Goal: Task Accomplishment & Management: Use online tool/utility

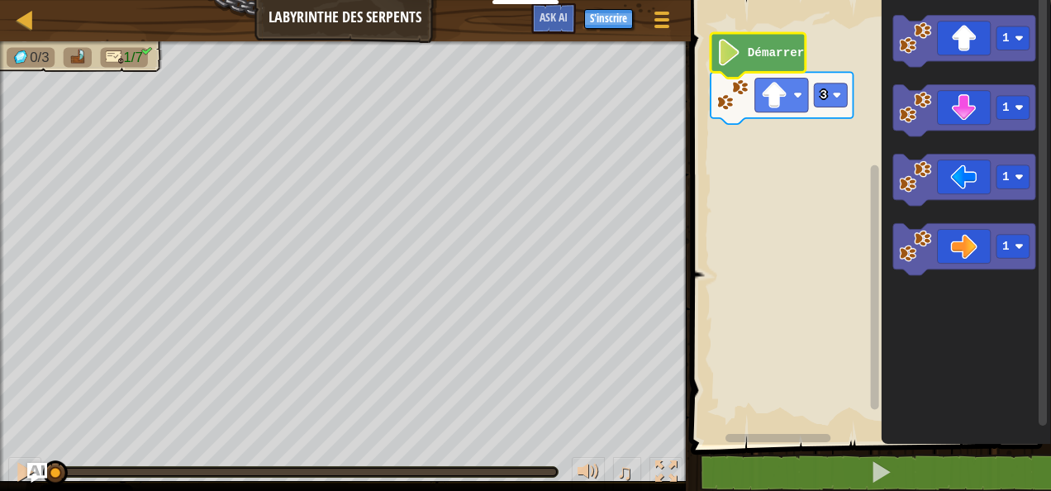
click at [757, 55] on text "Démarrer" at bounding box center [775, 52] width 57 height 13
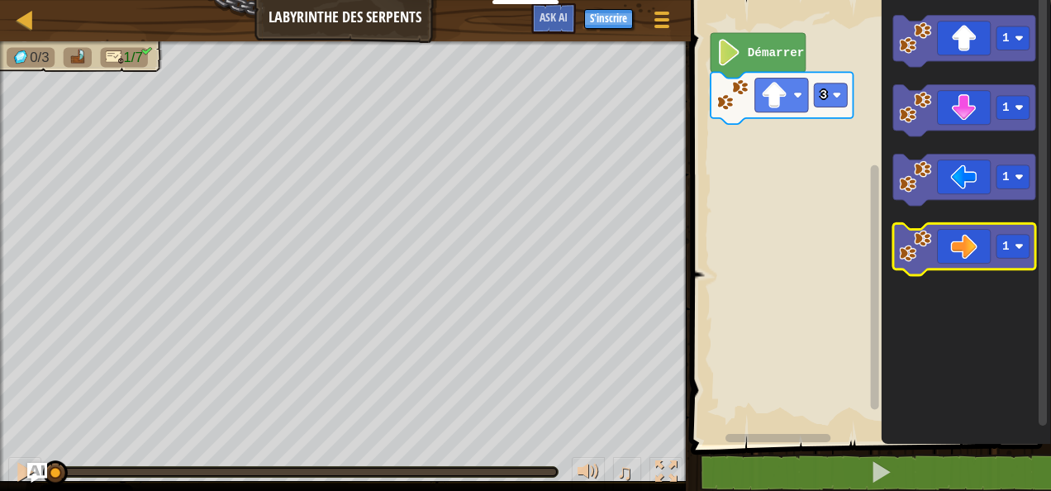
click at [920, 260] on image "Espace de travail de Blocky" at bounding box center [915, 246] width 32 height 32
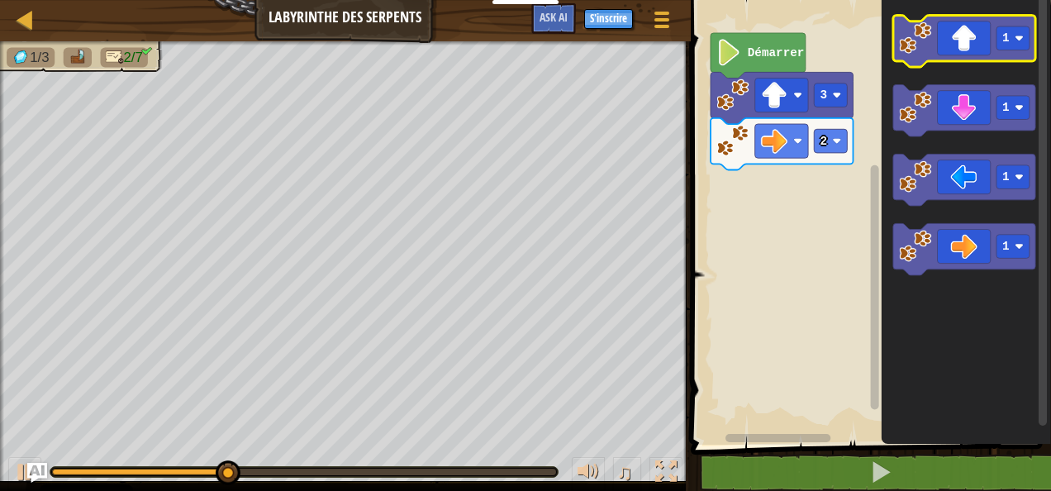
click at [917, 50] on image "Espace de travail de Blocky" at bounding box center [915, 37] width 32 height 32
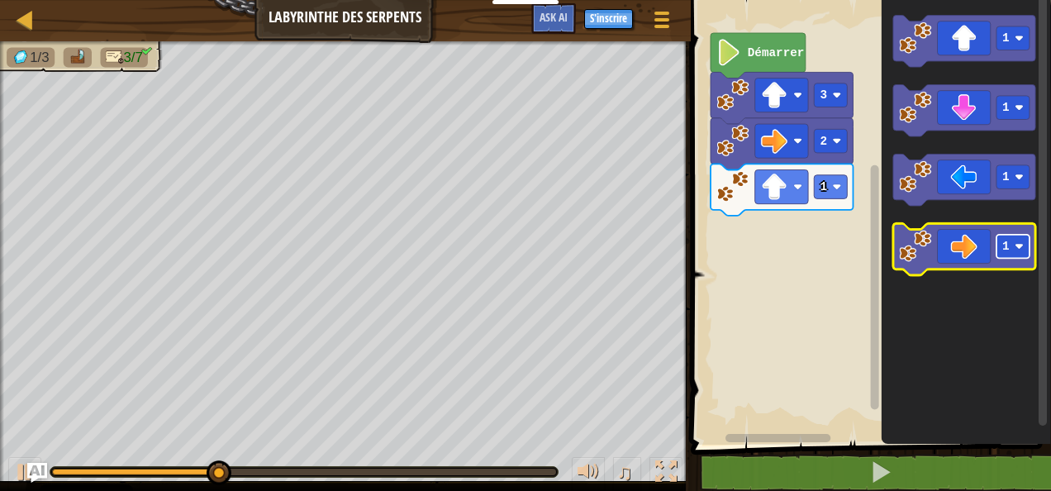
click at [1005, 246] on text "1" at bounding box center [1005, 246] width 7 height 13
click at [918, 241] on image "Espace de travail de Blocky" at bounding box center [915, 246] width 32 height 32
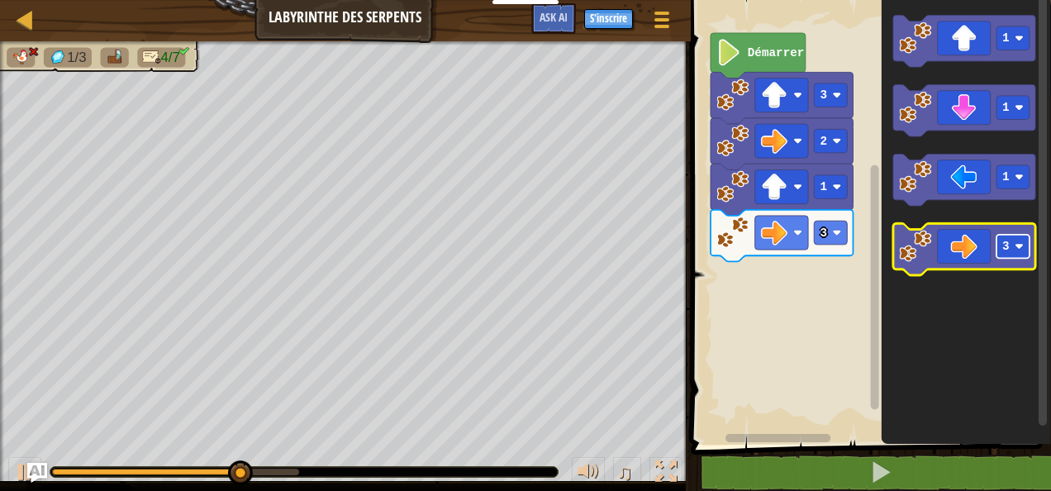
click at [1004, 255] on rect "Espace de travail de Blocky" at bounding box center [1012, 247] width 33 height 24
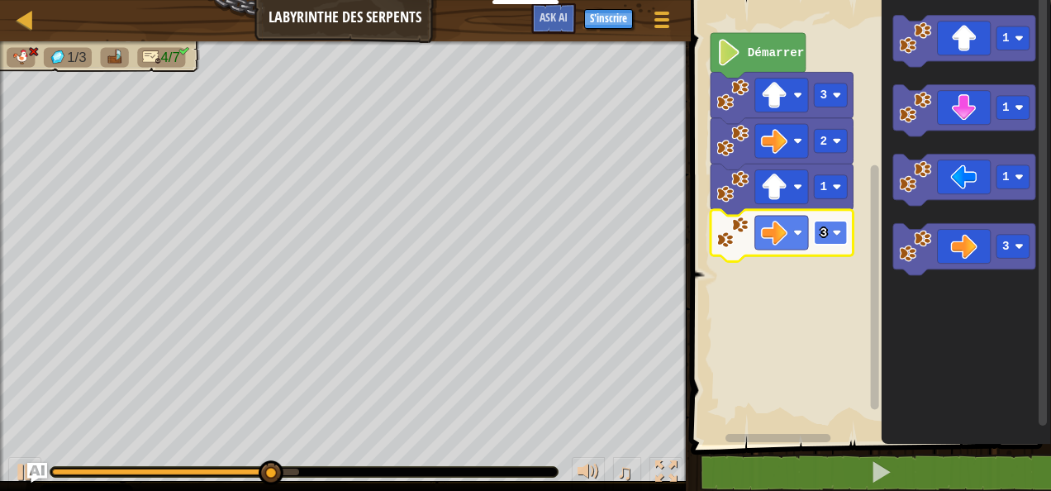
click at [836, 236] on image "Espace de travail de Blocky" at bounding box center [836, 232] width 9 height 9
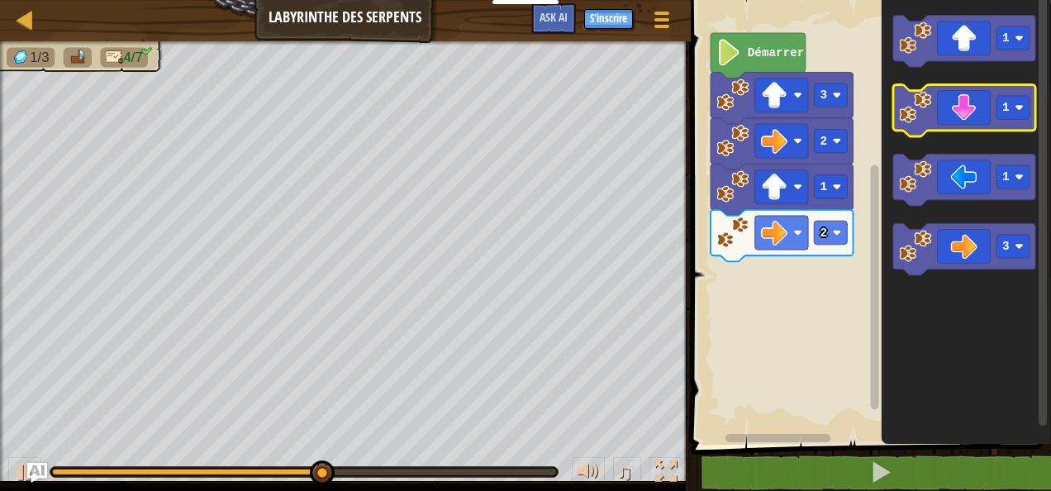
click at [909, 120] on image "Espace de travail de Blocky" at bounding box center [915, 107] width 32 height 32
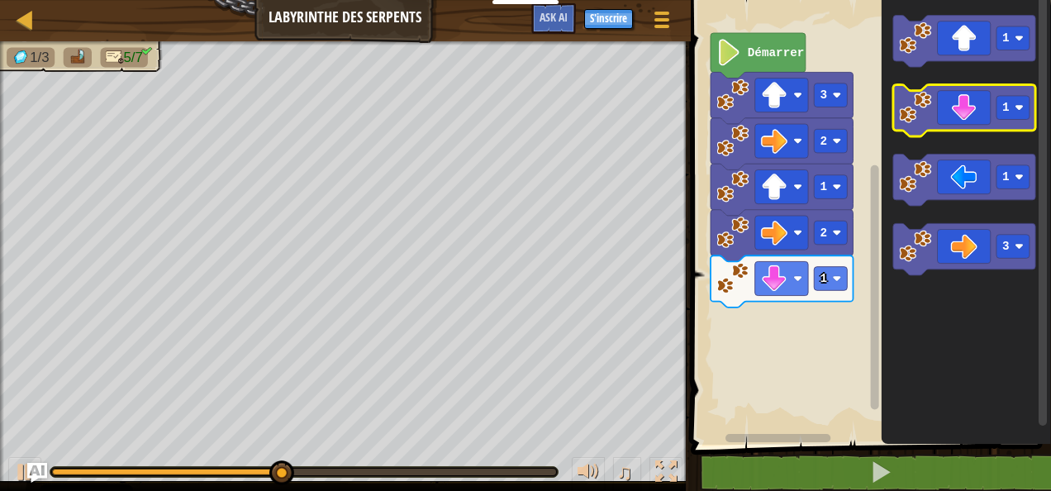
click at [1014, 121] on icon "Espace de travail de Blocky" at bounding box center [964, 111] width 142 height 52
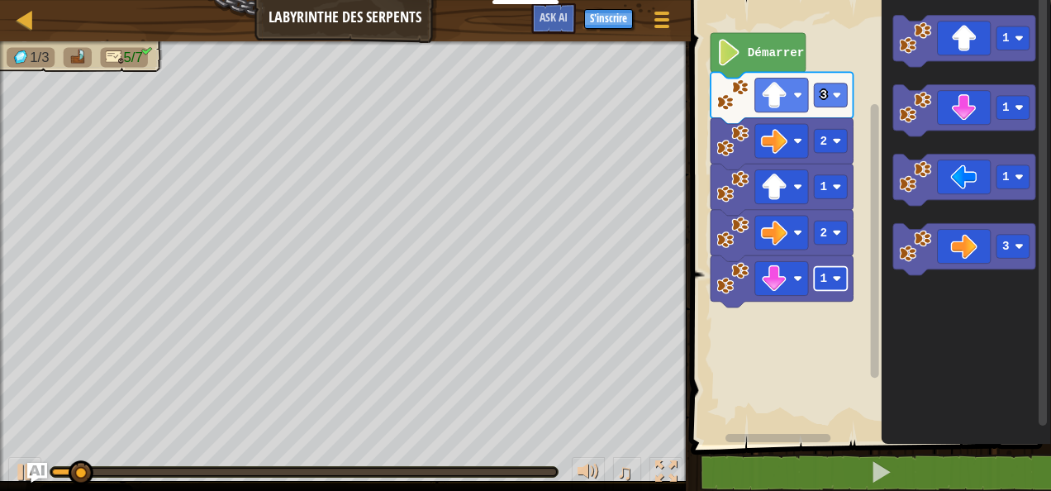
click at [829, 276] on rect "Espace de travail de Blocky" at bounding box center [830, 279] width 33 height 24
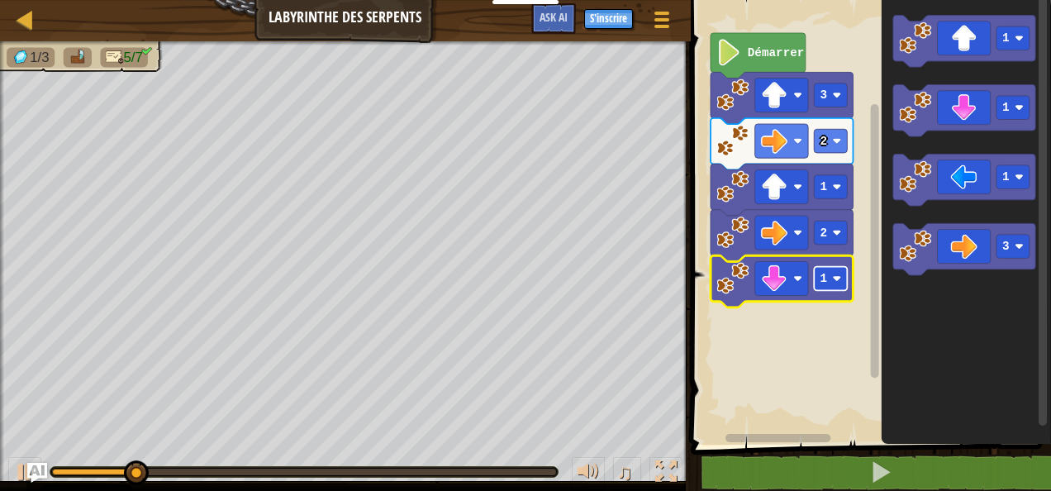
click at [834, 278] on image "Espace de travail de Blocky" at bounding box center [836, 278] width 9 height 9
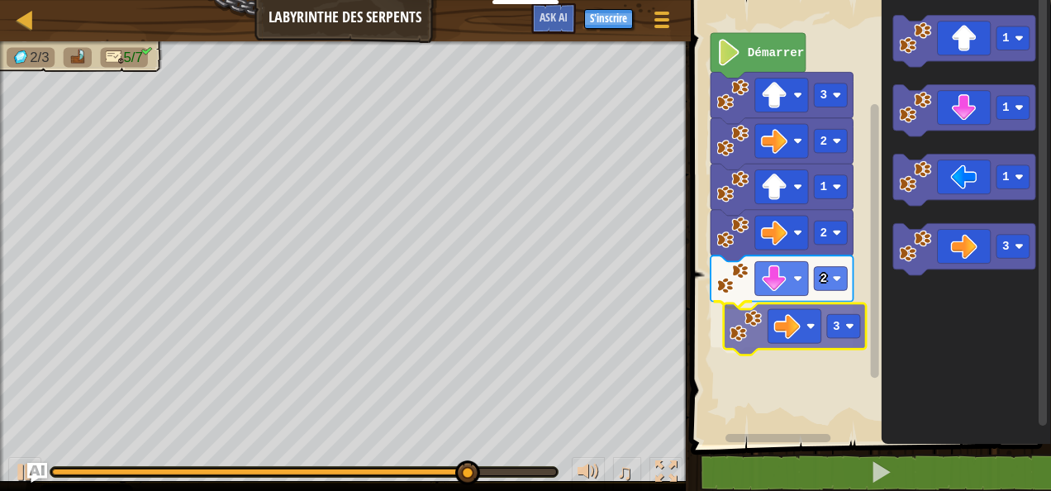
click at [738, 334] on div "Démarrer 3 2 1 2 2 3 1 1 1 3 3" at bounding box center [868, 218] width 365 height 453
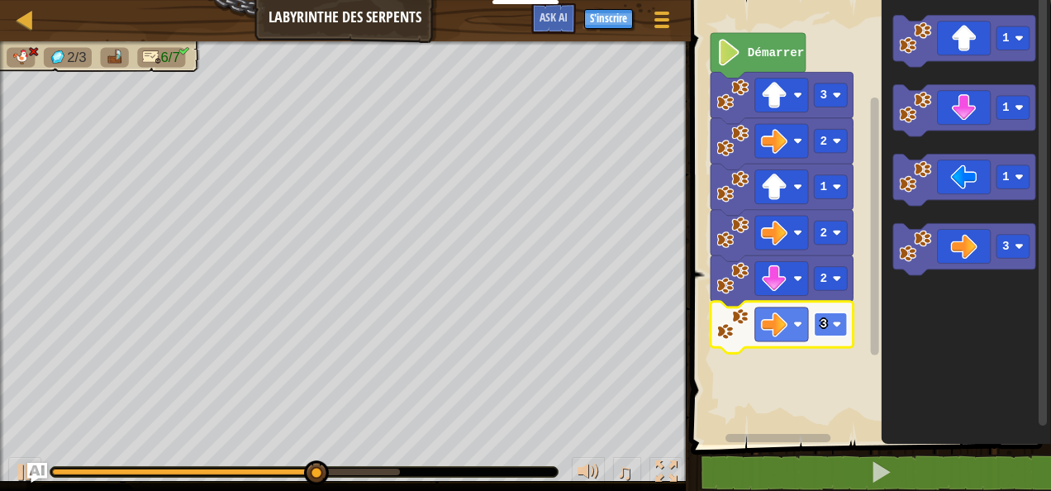
click at [836, 323] on image "Espace de travail de Blocky" at bounding box center [836, 324] width 9 height 9
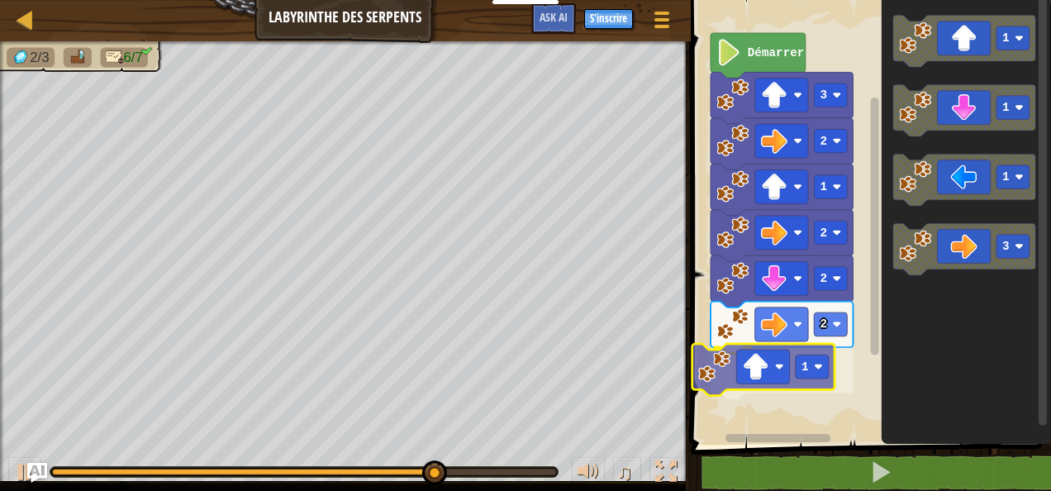
click at [736, 381] on div "Démarrer 3 2 1 2 2 2 1 1 1 1 3 1" at bounding box center [868, 218] width 365 height 453
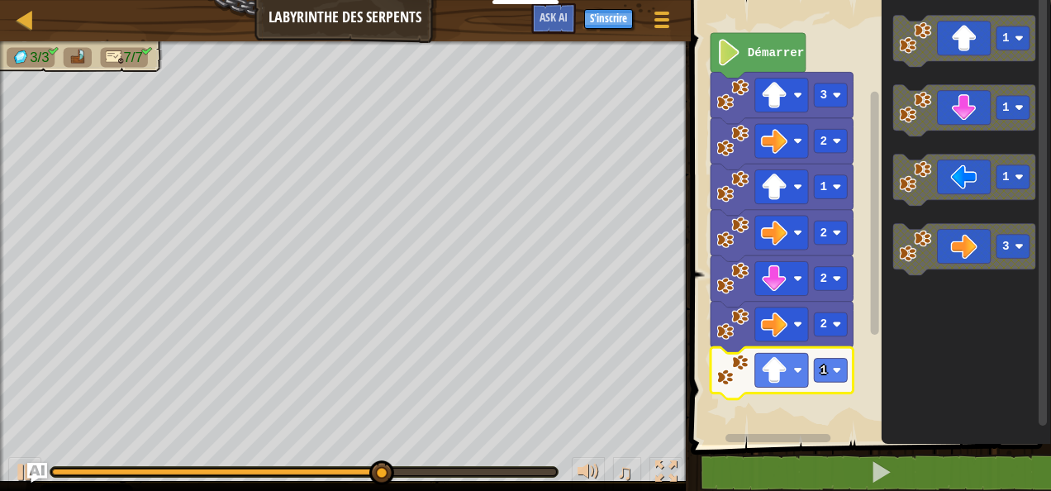
click at [825, 385] on icon "Espace de travail de Blocky" at bounding box center [781, 373] width 142 height 52
click at [828, 380] on rect "Espace de travail de Blocky" at bounding box center [830, 370] width 33 height 24
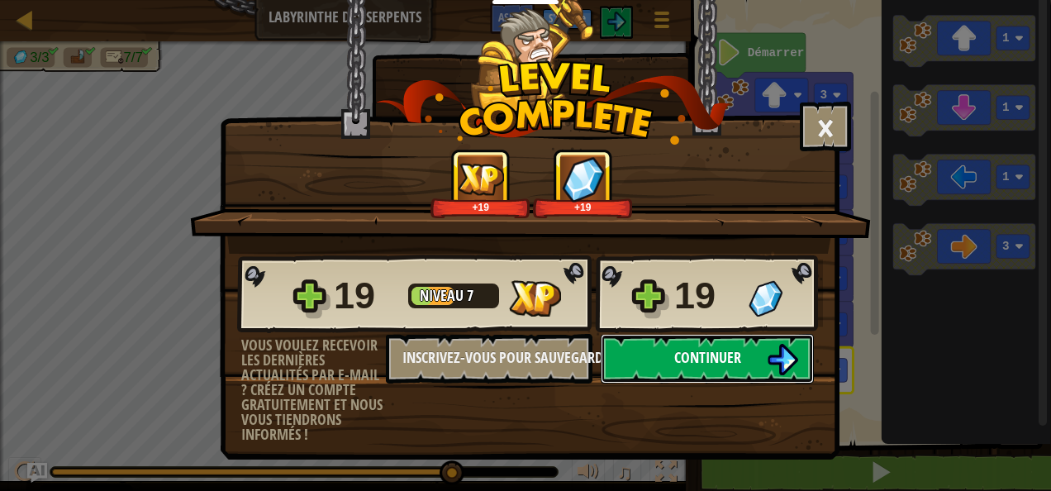
click at [734, 347] on span "Continuer" at bounding box center [707, 357] width 67 height 21
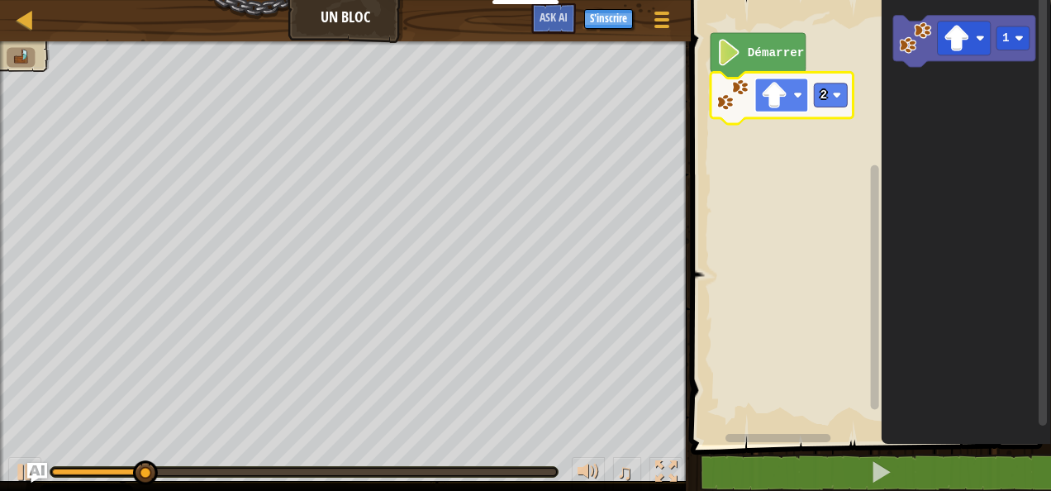
click at [790, 99] on rect "Espace de travail de Blocky" at bounding box center [780, 95] width 53 height 34
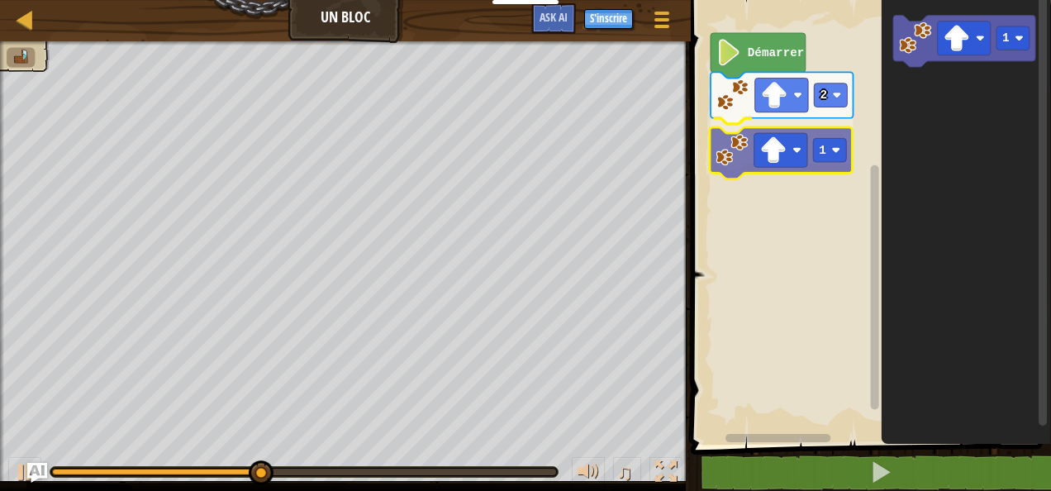
click at [733, 163] on div "Démarrer 2 1 1 1" at bounding box center [868, 218] width 365 height 453
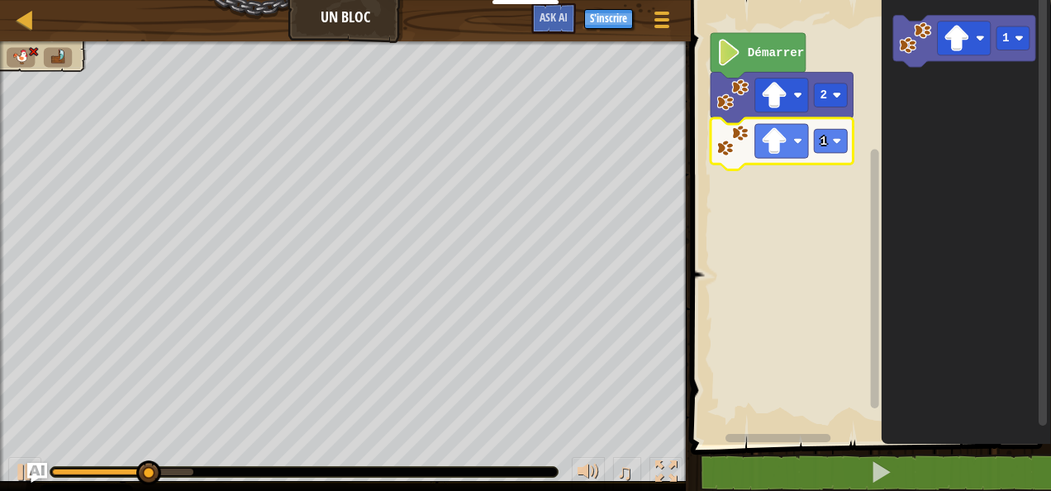
click at [771, 159] on icon "Espace de travail de Blocky" at bounding box center [781, 144] width 142 height 52
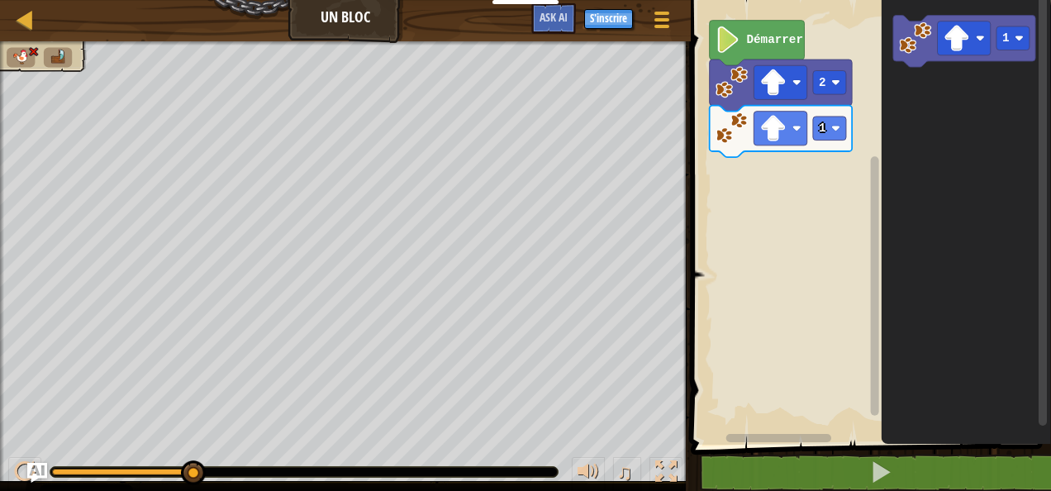
click at [772, 132] on rect "Espace de travail de Blocky" at bounding box center [868, 218] width 365 height 453
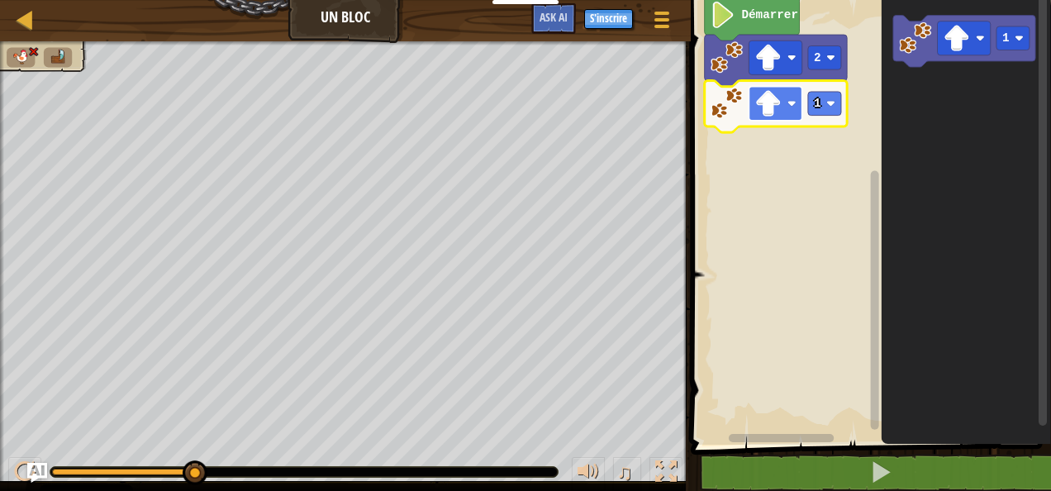
click at [776, 109] on image "Espace de travail de Blocky" at bounding box center [767, 103] width 26 height 26
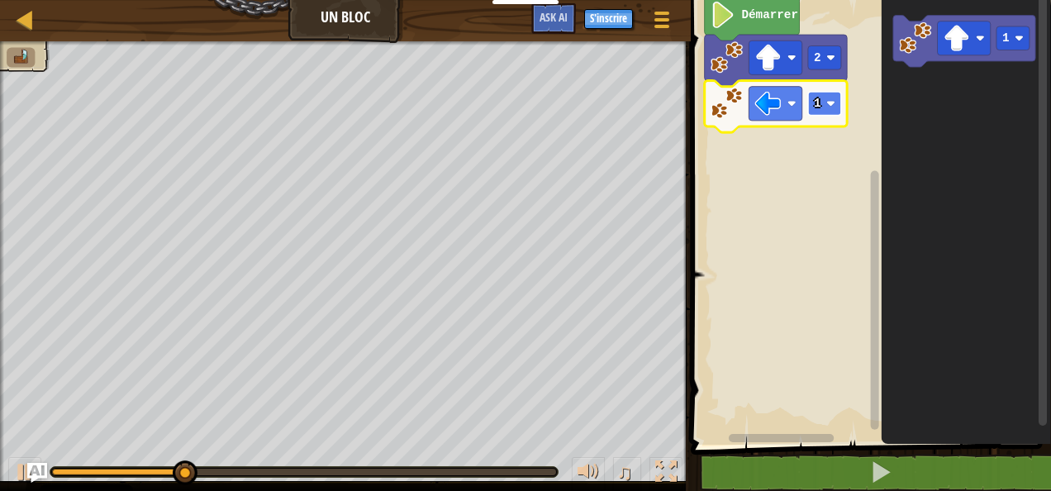
click at [809, 104] on rect "Espace de travail de Blocky" at bounding box center [824, 104] width 33 height 24
click at [834, 104] on rect "Espace de travail de Blocky" at bounding box center [824, 104] width 33 height 24
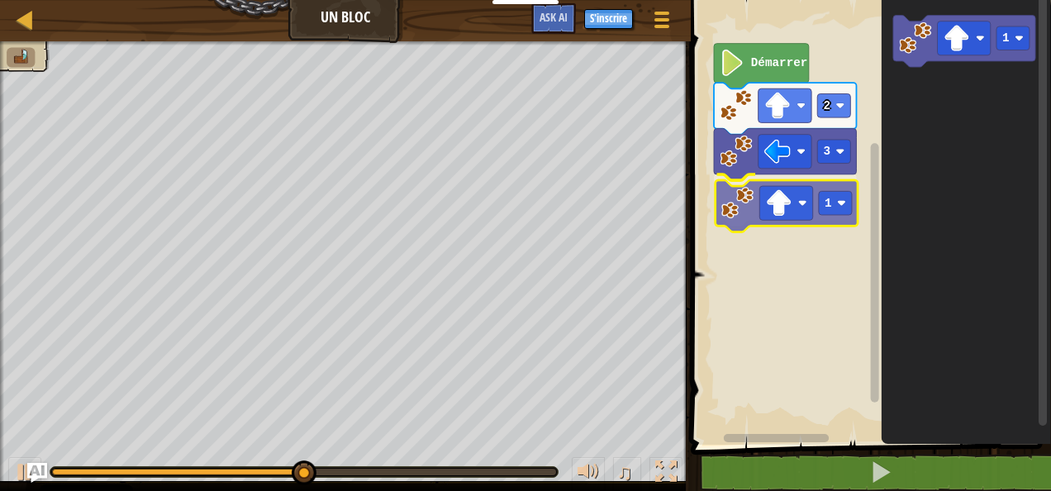
click at [733, 216] on div "Démarrer 2 3 1 1 1" at bounding box center [868, 218] width 365 height 453
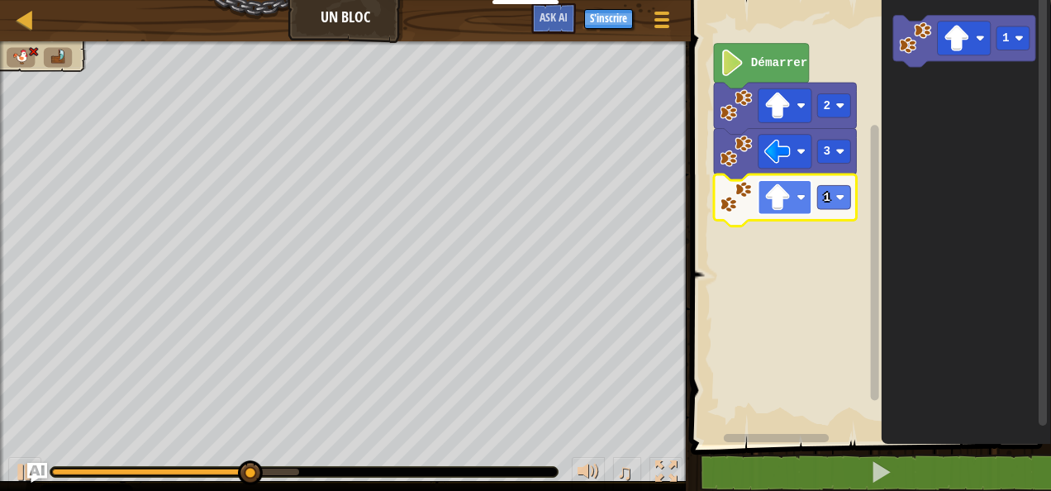
click at [786, 211] on rect "Espace de travail de Blocky" at bounding box center [783, 197] width 53 height 34
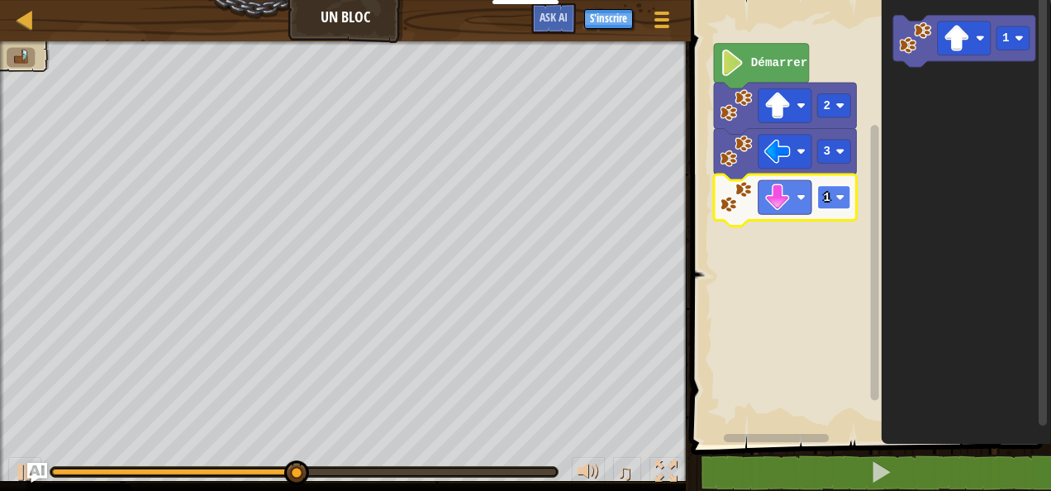
click at [824, 202] on text "1" at bounding box center [826, 197] width 7 height 13
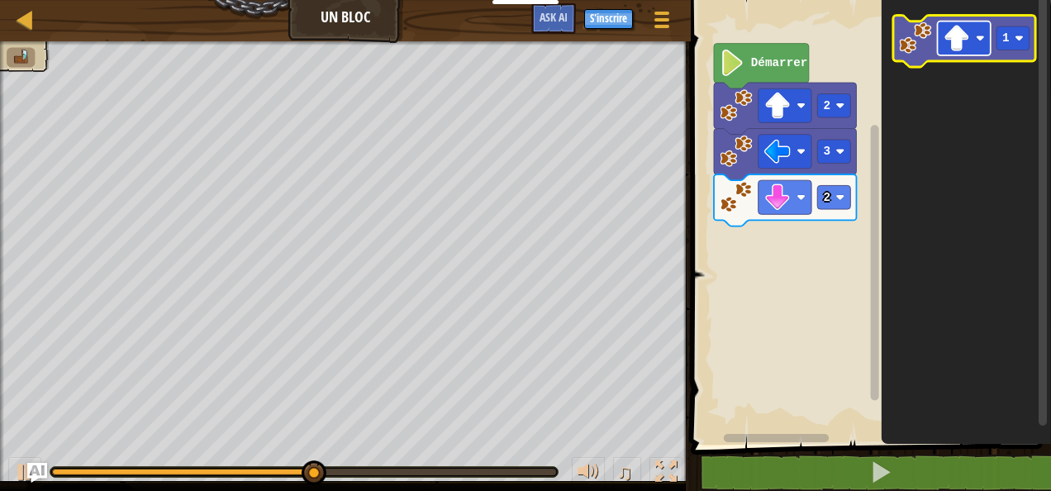
click at [968, 36] on image "Espace de travail de Blocky" at bounding box center [955, 38] width 26 height 26
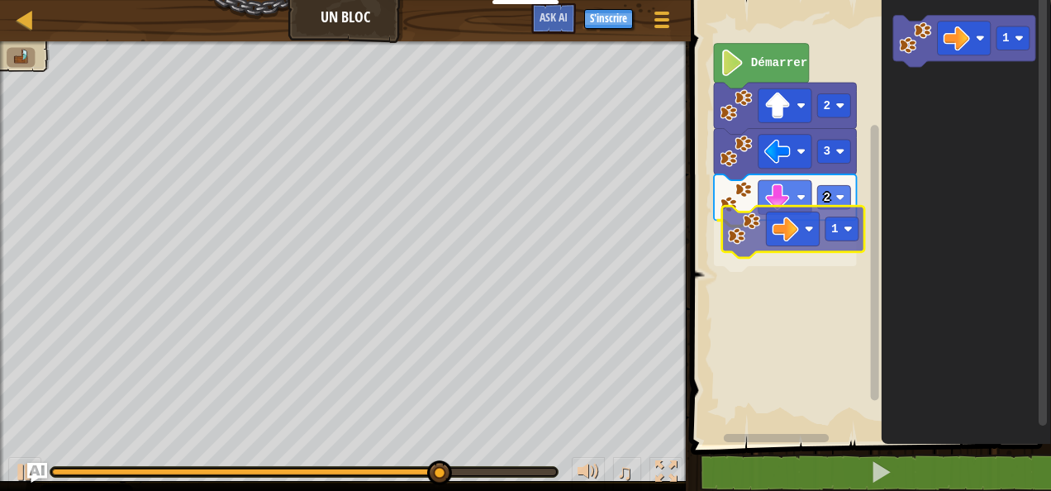
click at [747, 230] on div "Démarrer 2 3 2 1 1 1" at bounding box center [868, 218] width 365 height 453
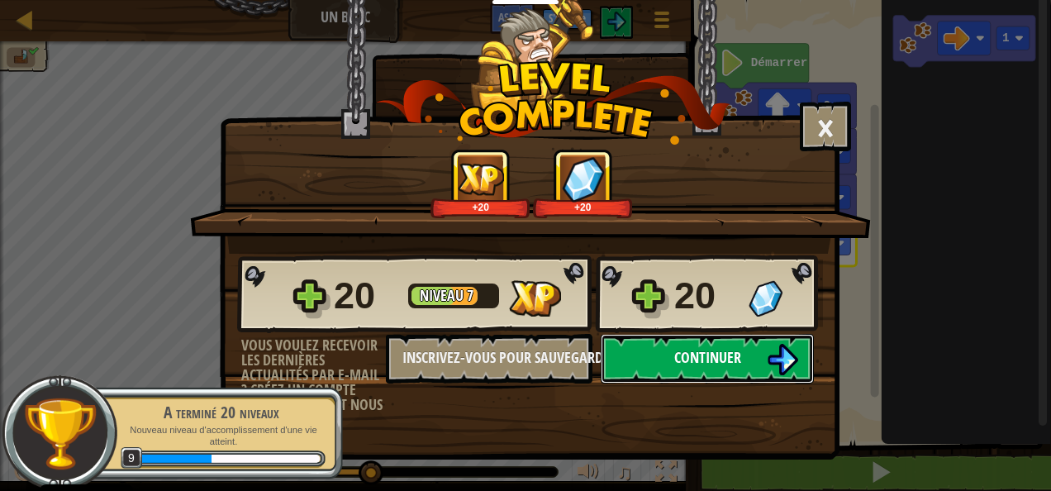
click at [682, 354] on span "Continuer" at bounding box center [707, 357] width 67 height 21
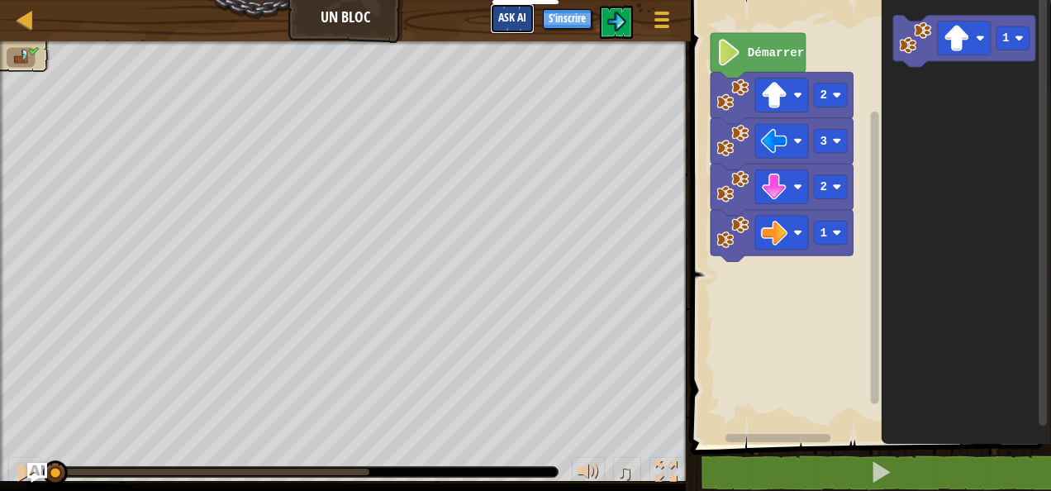
click at [522, 18] on span "Ask AI" at bounding box center [512, 17] width 28 height 16
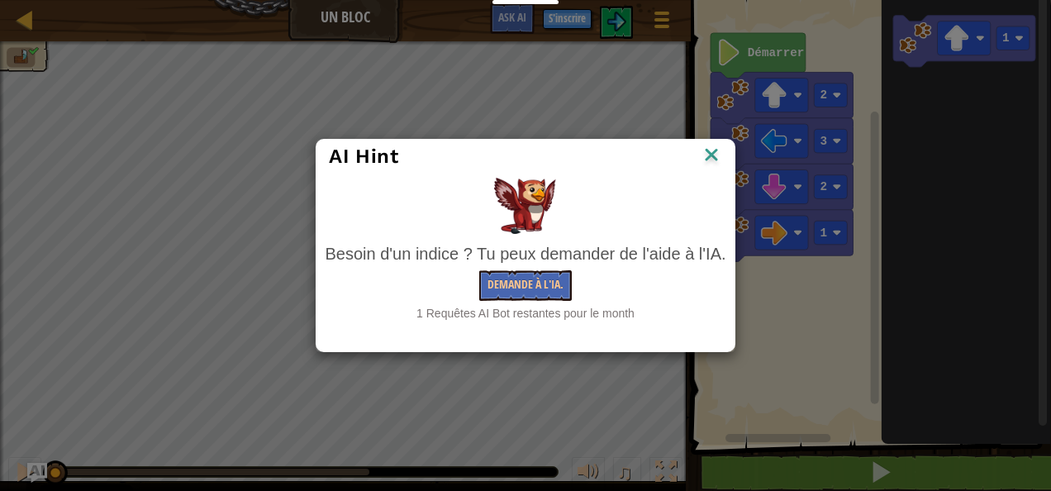
click at [720, 150] on img at bounding box center [710, 156] width 21 height 25
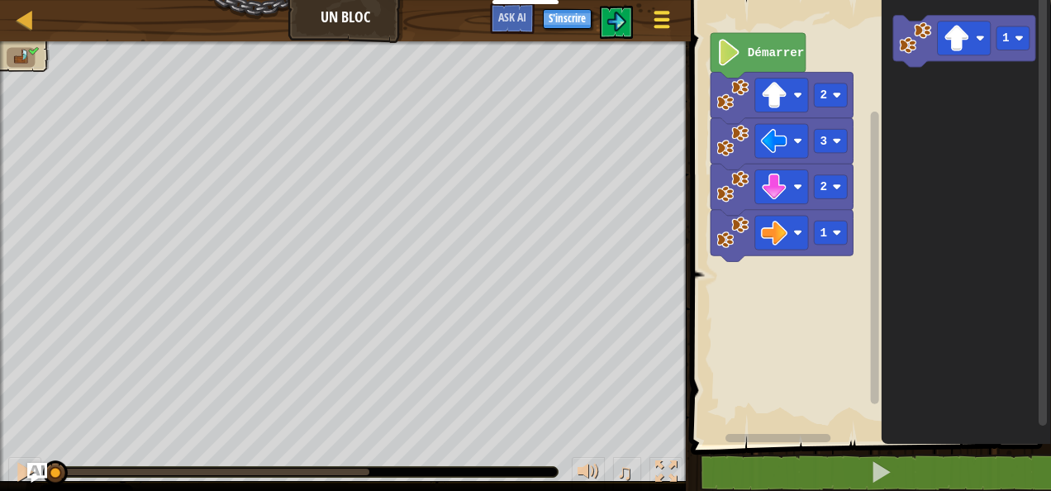
click at [666, 19] on span at bounding box center [661, 19] width 16 height 3
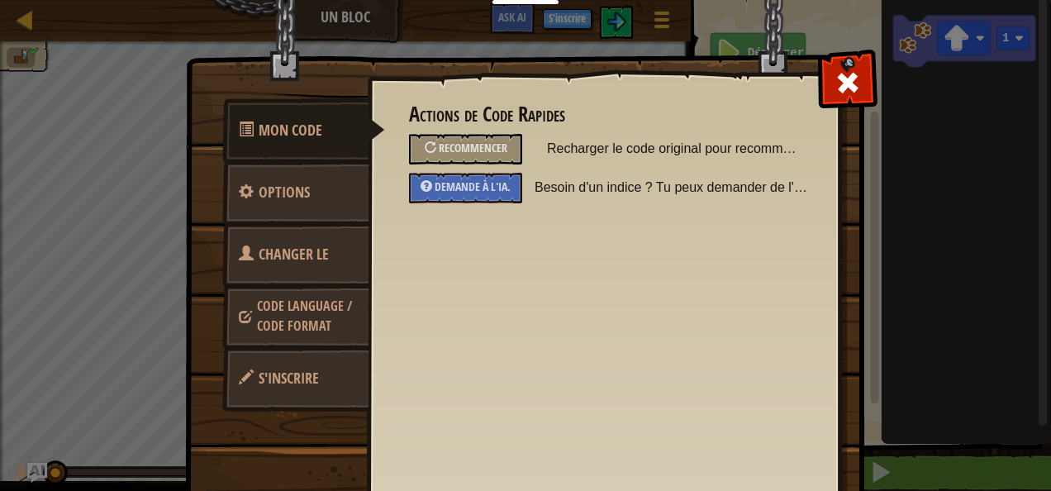
click at [291, 334] on span "Code Language / Code Format" at bounding box center [304, 316] width 95 height 38
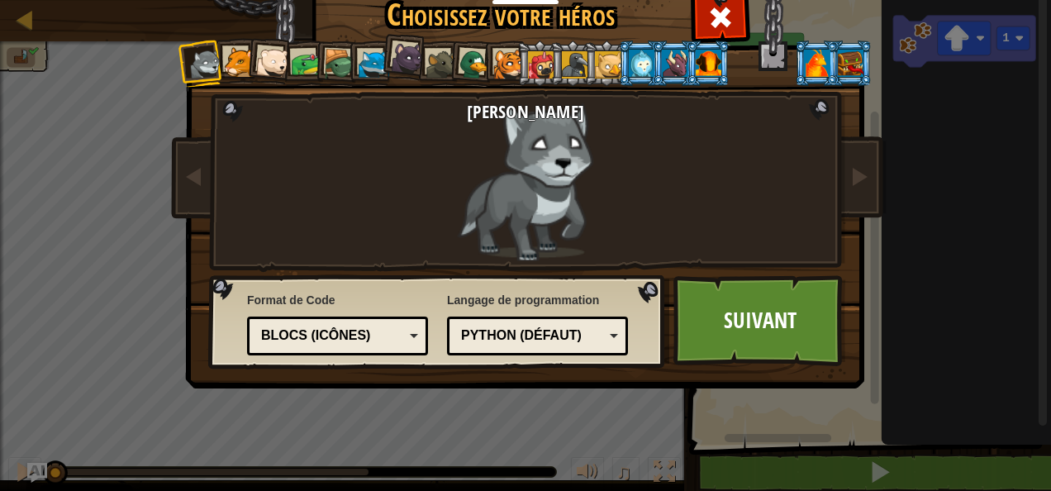
click at [820, 54] on div at bounding box center [817, 63] width 26 height 26
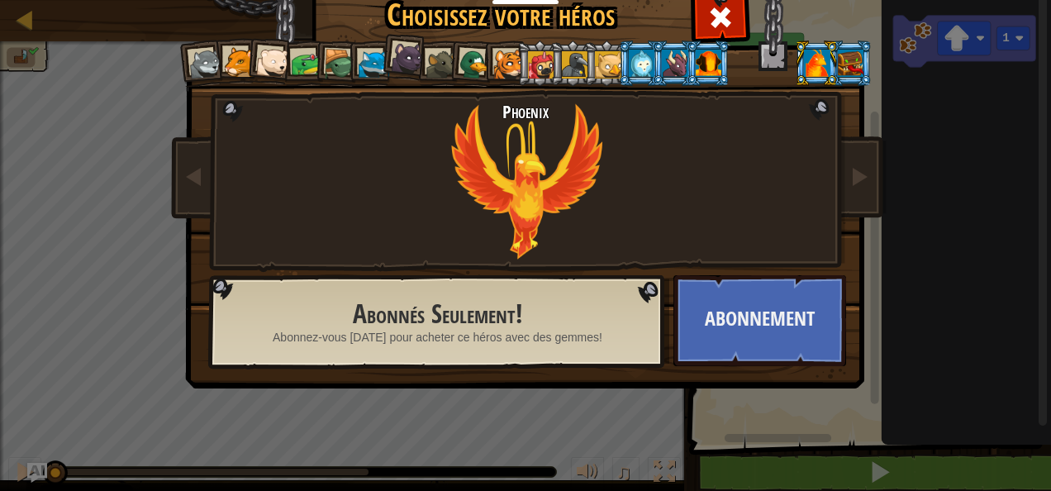
click at [517, 47] on li at bounding box center [539, 62] width 45 height 45
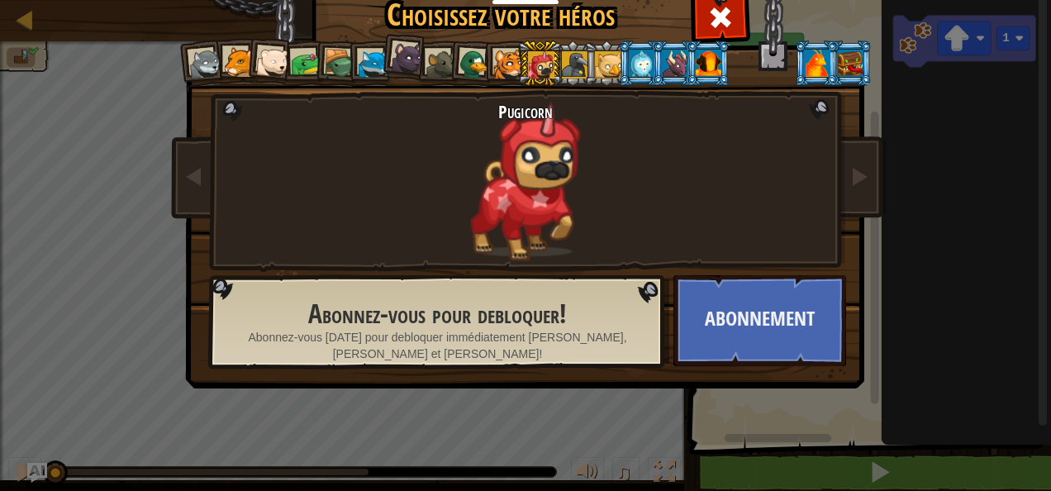
click at [498, 52] on div at bounding box center [508, 65] width 31 height 31
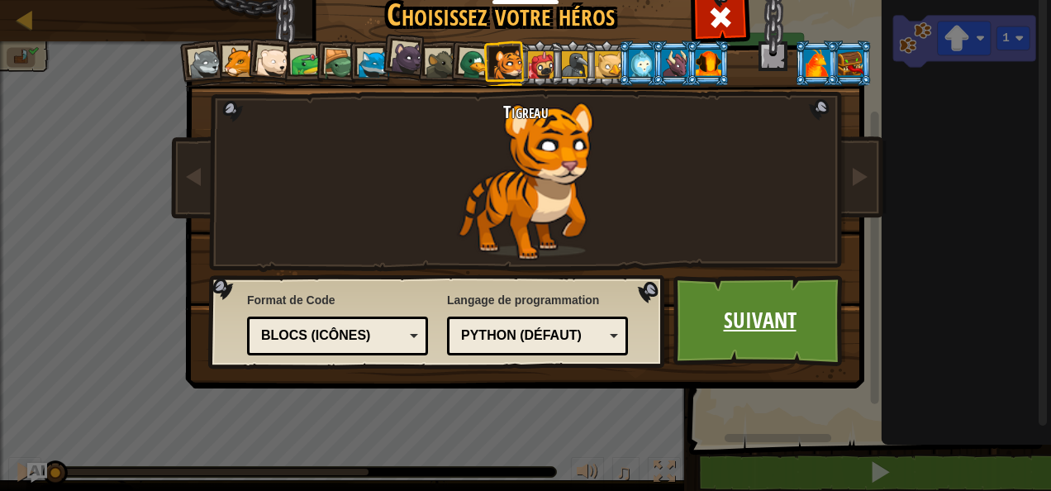
click at [700, 324] on link "Suivant" at bounding box center [759, 320] width 173 height 91
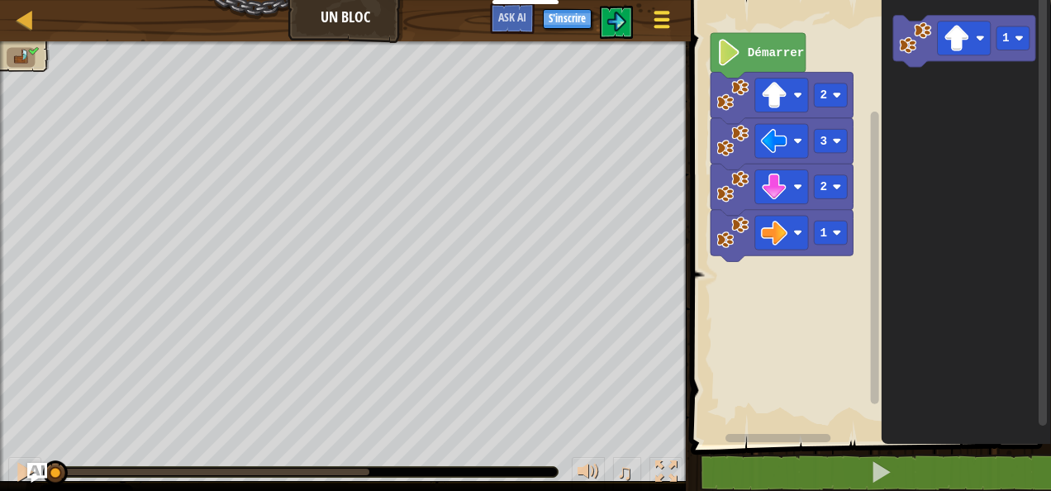
click at [664, 30] on div at bounding box center [661, 19] width 22 height 24
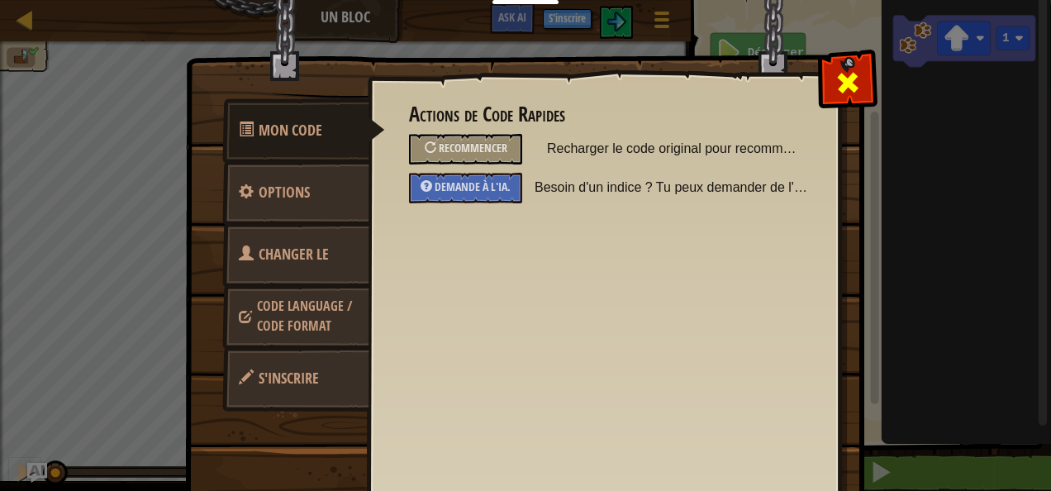
click at [823, 75] on div at bounding box center [847, 79] width 52 height 52
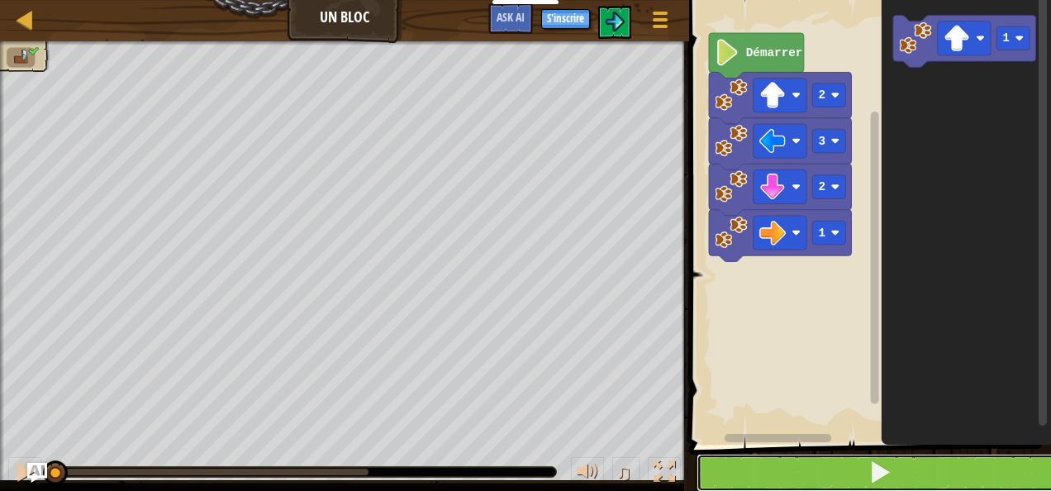
click at [844, 471] on button at bounding box center [879, 472] width 367 height 38
